Goal: Information Seeking & Learning: Understand process/instructions

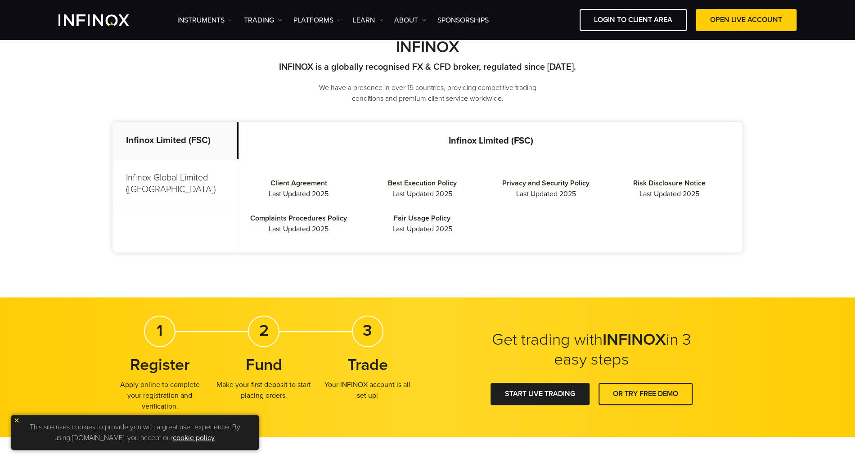
click at [176, 164] on p "Infinox Global Limited (Anguilla)" at bounding box center [176, 183] width 126 height 49
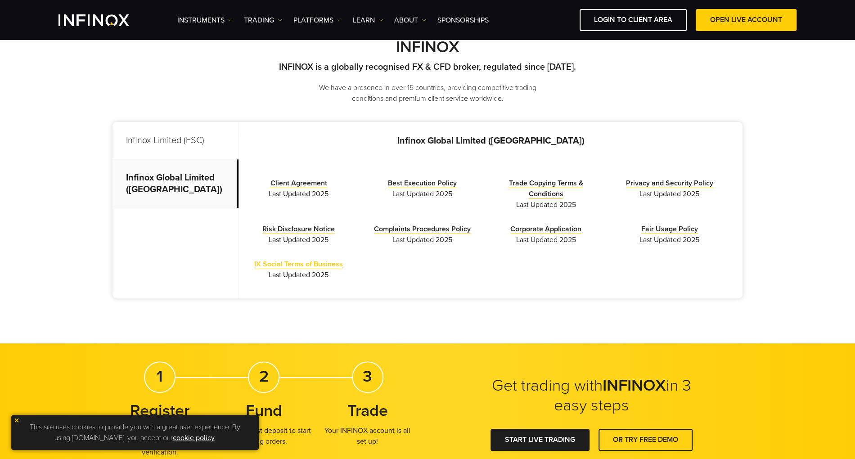
click at [306, 266] on link "IX Social Terms of Business" at bounding box center [298, 264] width 89 height 9
click at [711, 22] on link "OPEN LIVE ACCOUNT" at bounding box center [746, 20] width 101 height 22
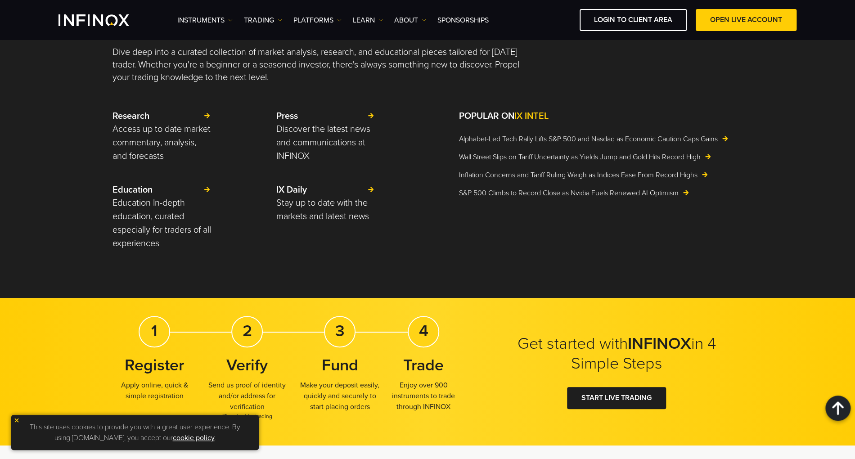
drag, startPoint x: 436, startPoint y: 153, endPoint x: 402, endPoint y: 267, distance: 118.9
click at [402, 262] on div "Research Access up to date market commentary, analysis, and forecasts Press Dis…" at bounding box center [270, 186] width 315 height 152
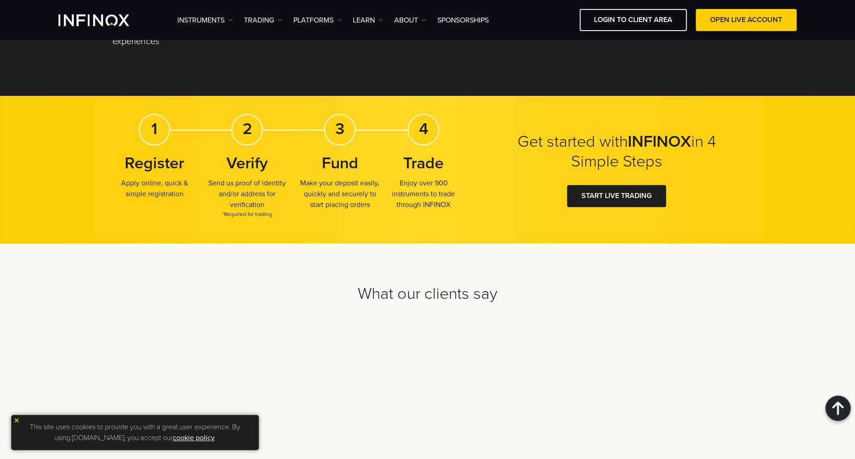
scroll to position [2690, 0]
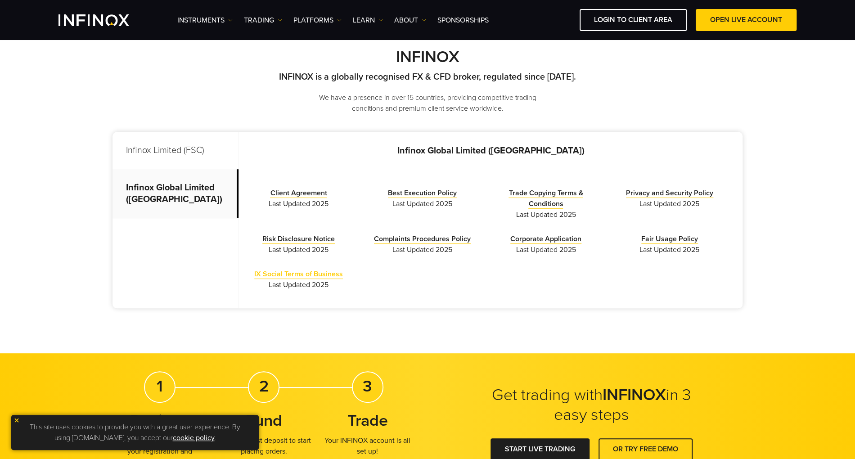
click at [285, 271] on link "IX Social Terms of Business" at bounding box center [298, 274] width 89 height 9
